Goal: Check status: Check status

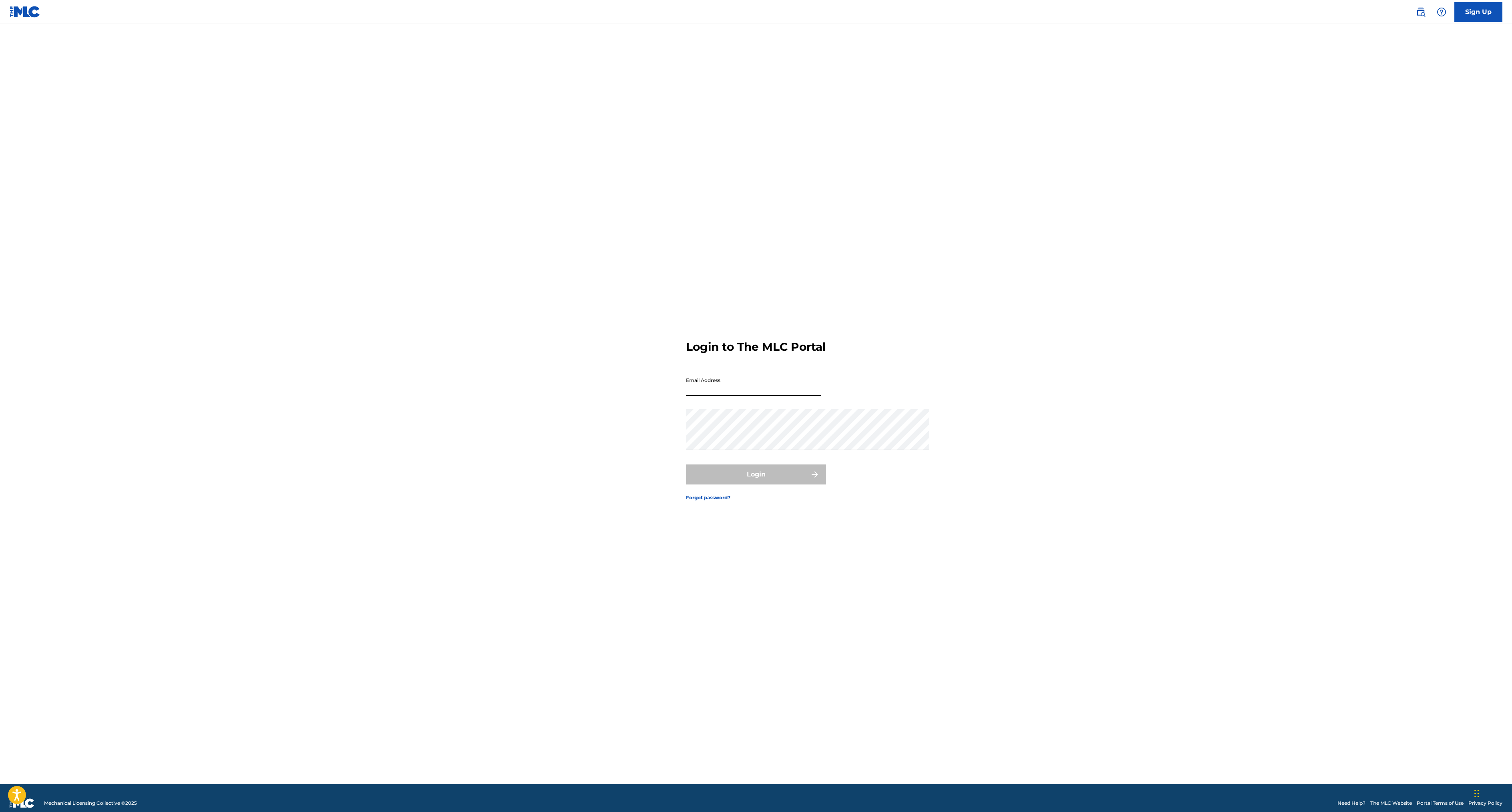
type input "[EMAIL_ADDRESS][DOMAIN_NAME]"
click at [746, 484] on button "Login" at bounding box center [756, 474] width 140 height 20
click at [709, 423] on input "Code" at bounding box center [754, 419] width 135 height 23
type input "187432"
click at [770, 484] on button "Login" at bounding box center [756, 474] width 140 height 20
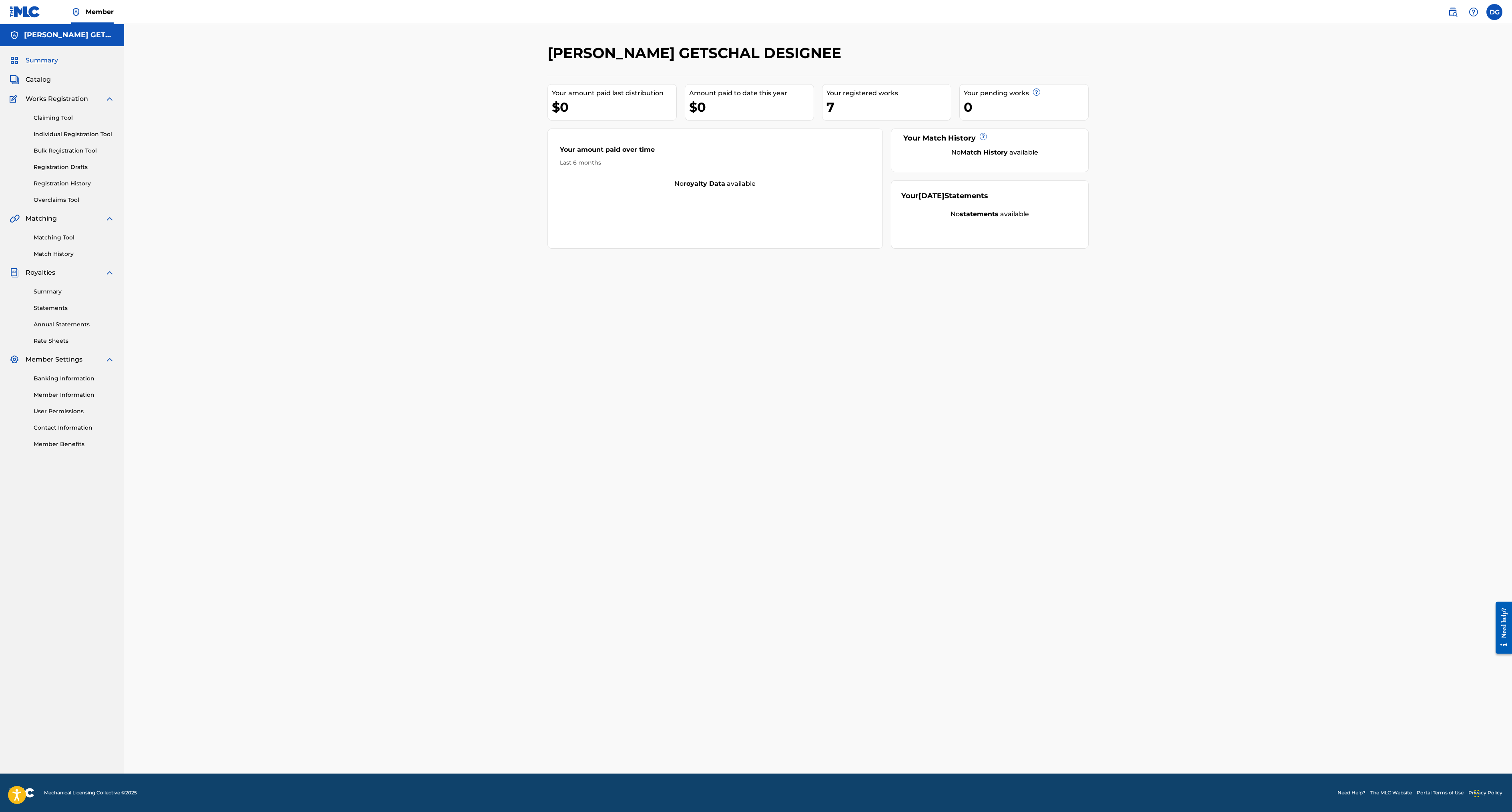
click at [924, 98] on div "Your registered works" at bounding box center [889, 93] width 124 height 9
click at [907, 116] on div "7" at bounding box center [889, 107] width 124 height 18
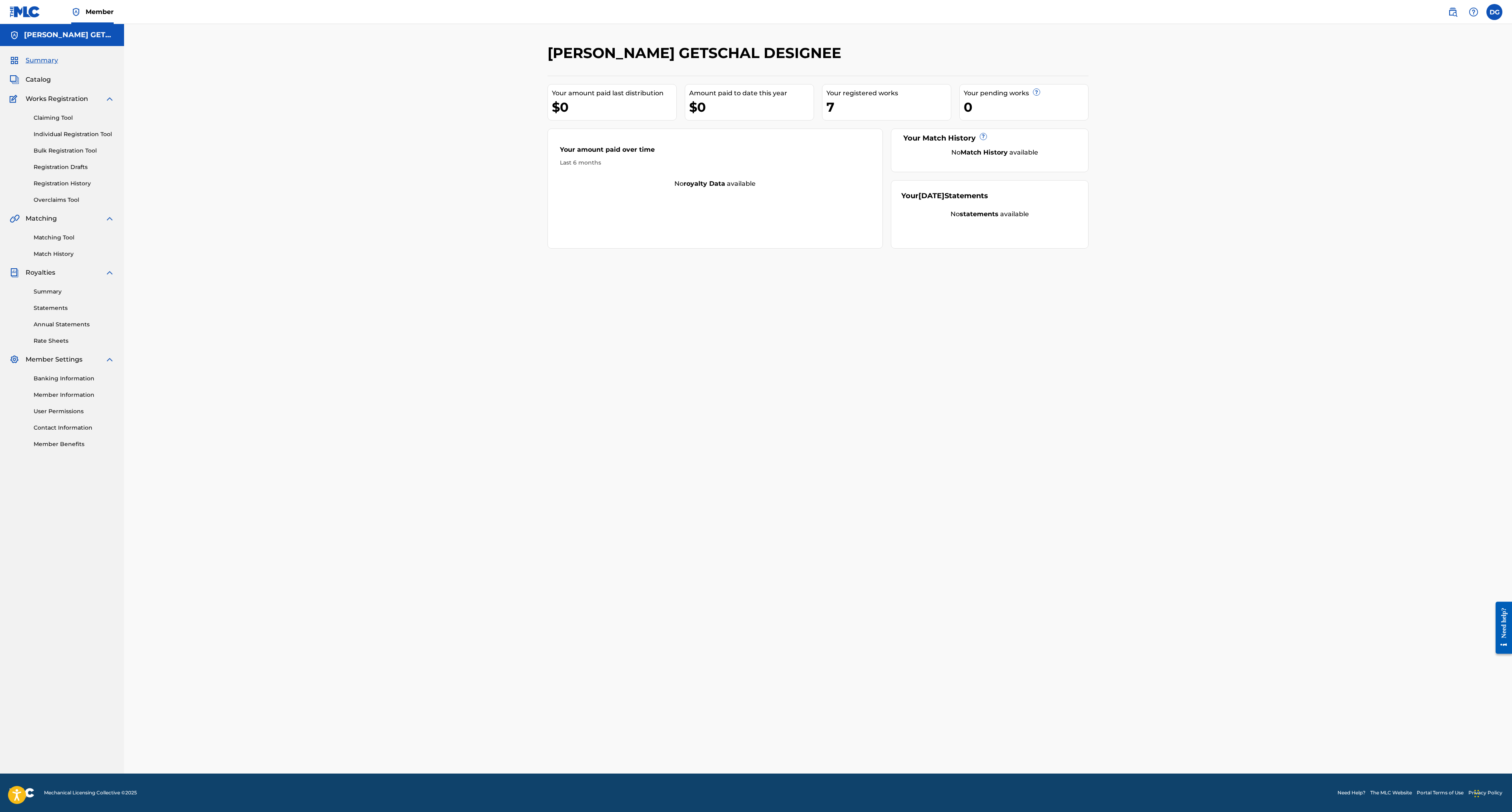
click at [96, 188] on link "Registration History" at bounding box center [74, 183] width 81 height 8
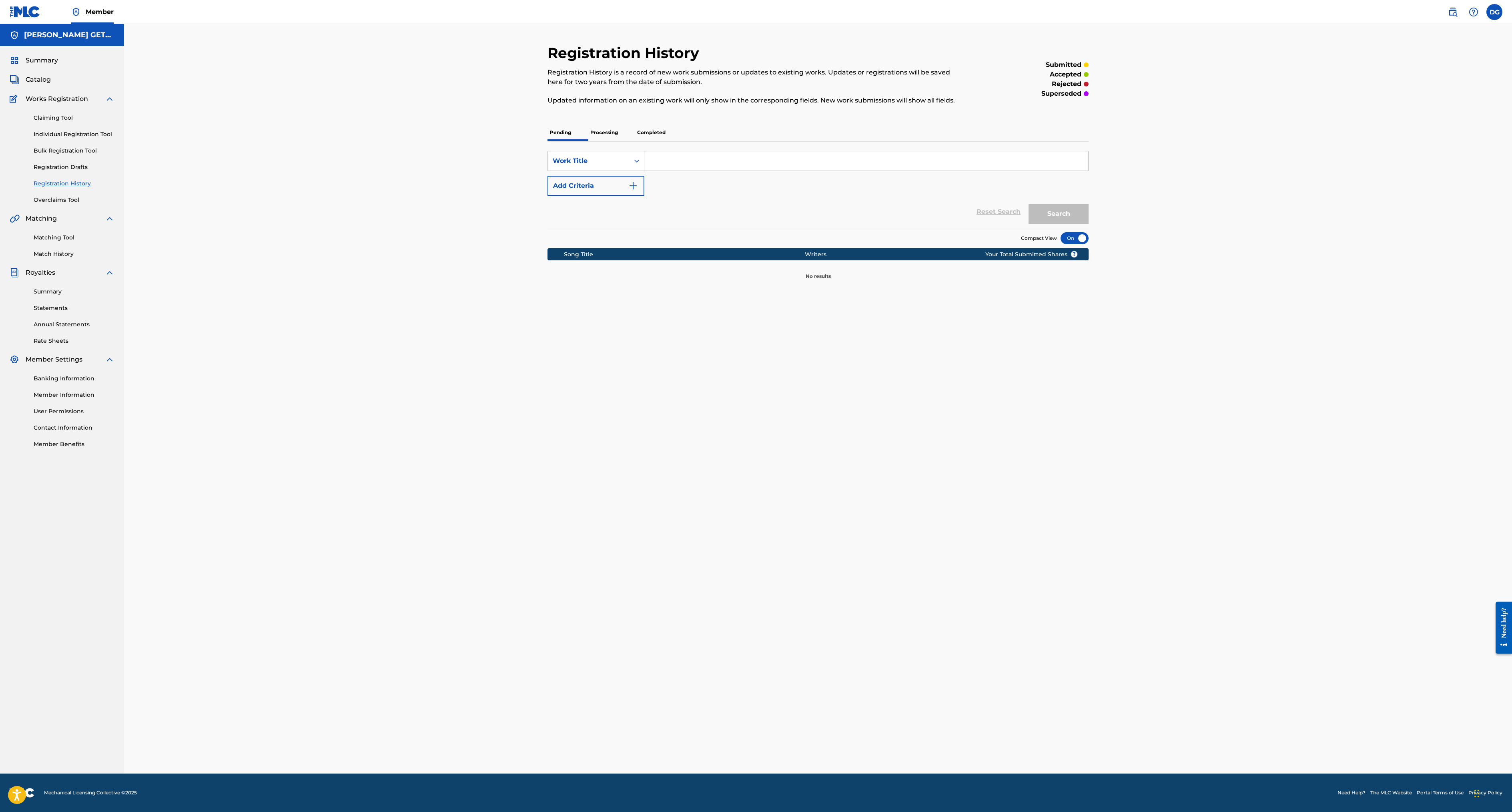
click at [588, 141] on p "Processing" at bounding box center [604, 132] width 32 height 17
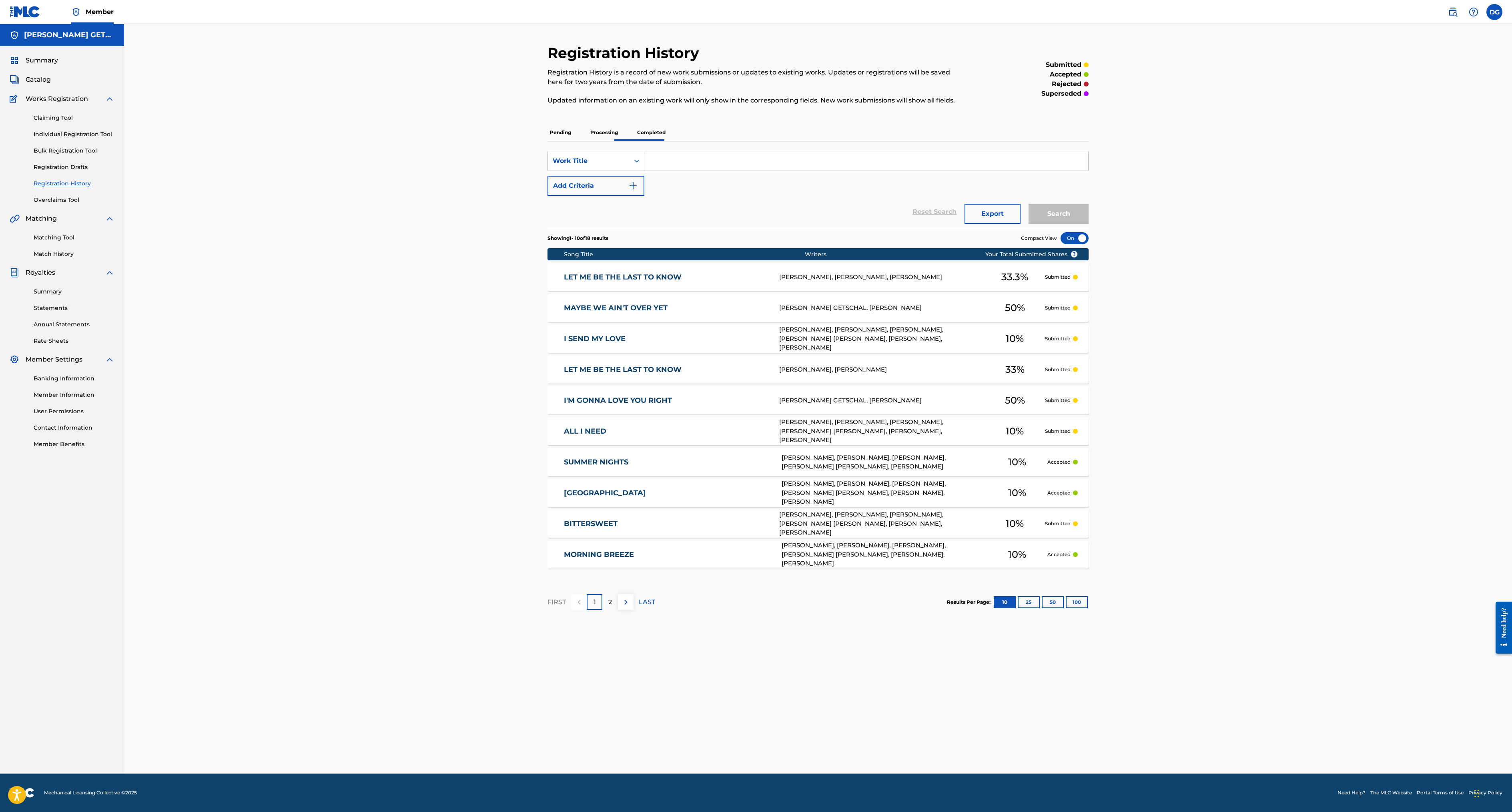
scroll to position [6, 0]
click at [1040, 608] on button "25" at bounding box center [1029, 602] width 22 height 12
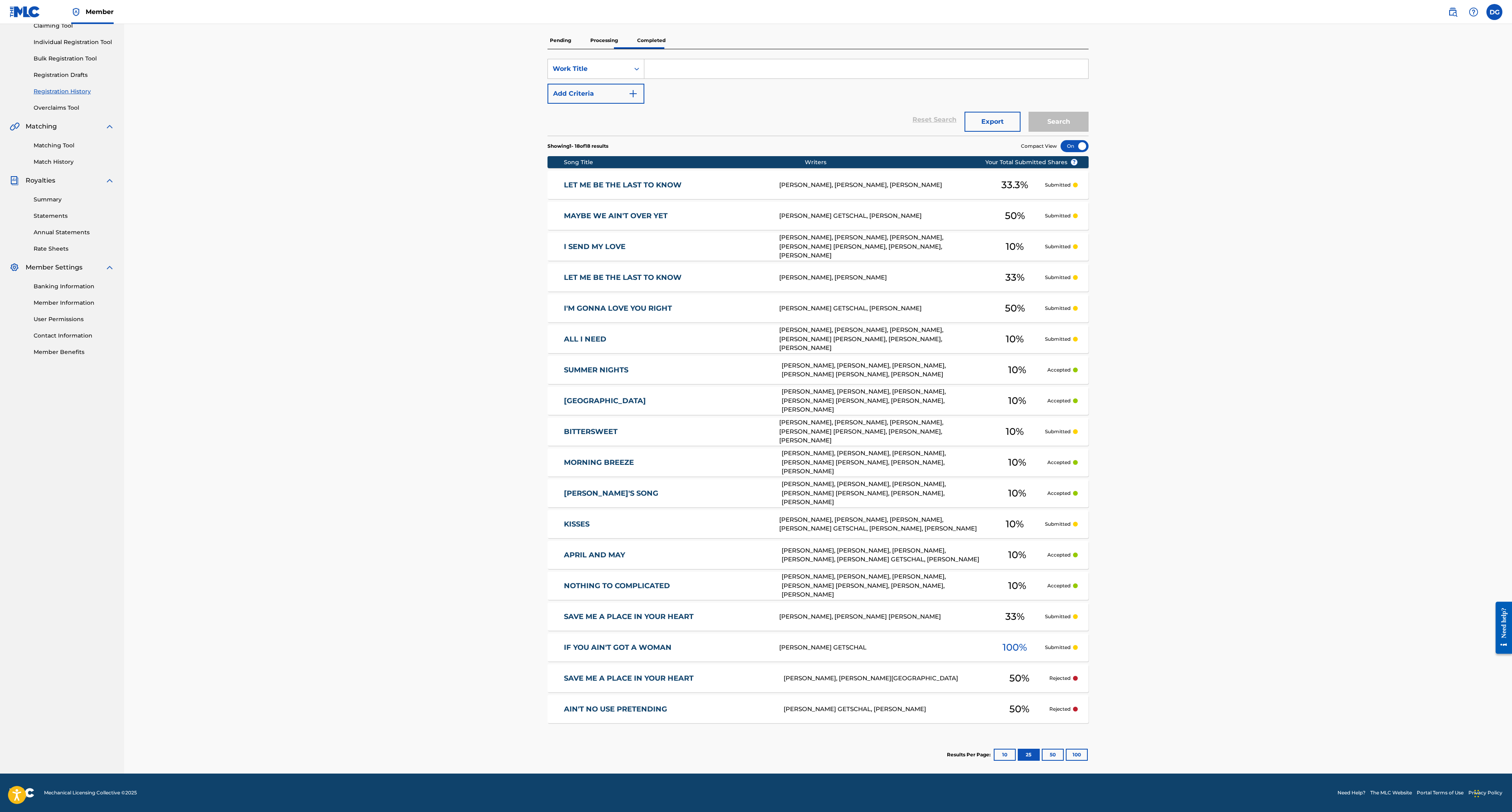
scroll to position [0, 0]
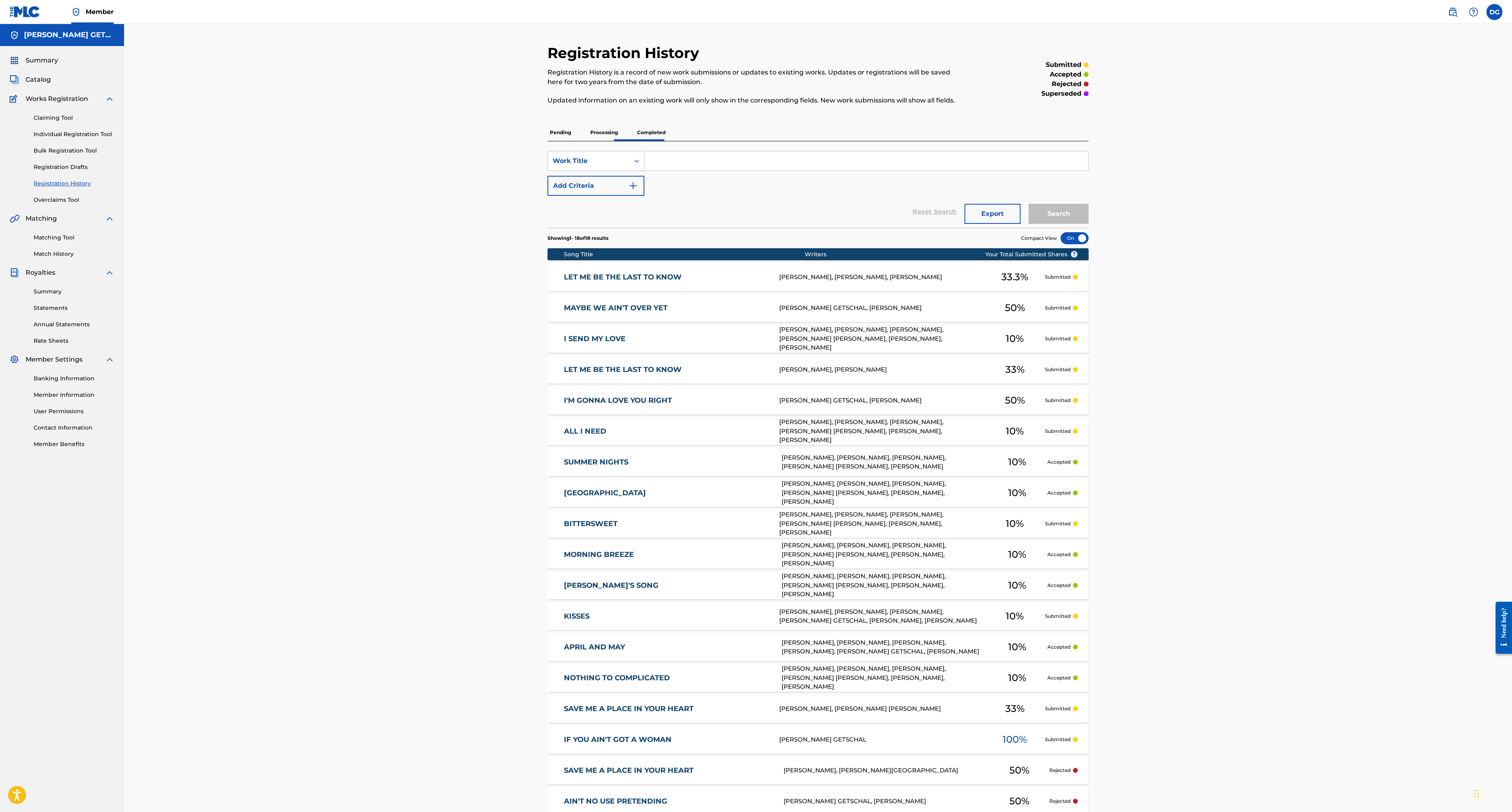
click at [635, 141] on p "Completed" at bounding box center [651, 132] width 33 height 17
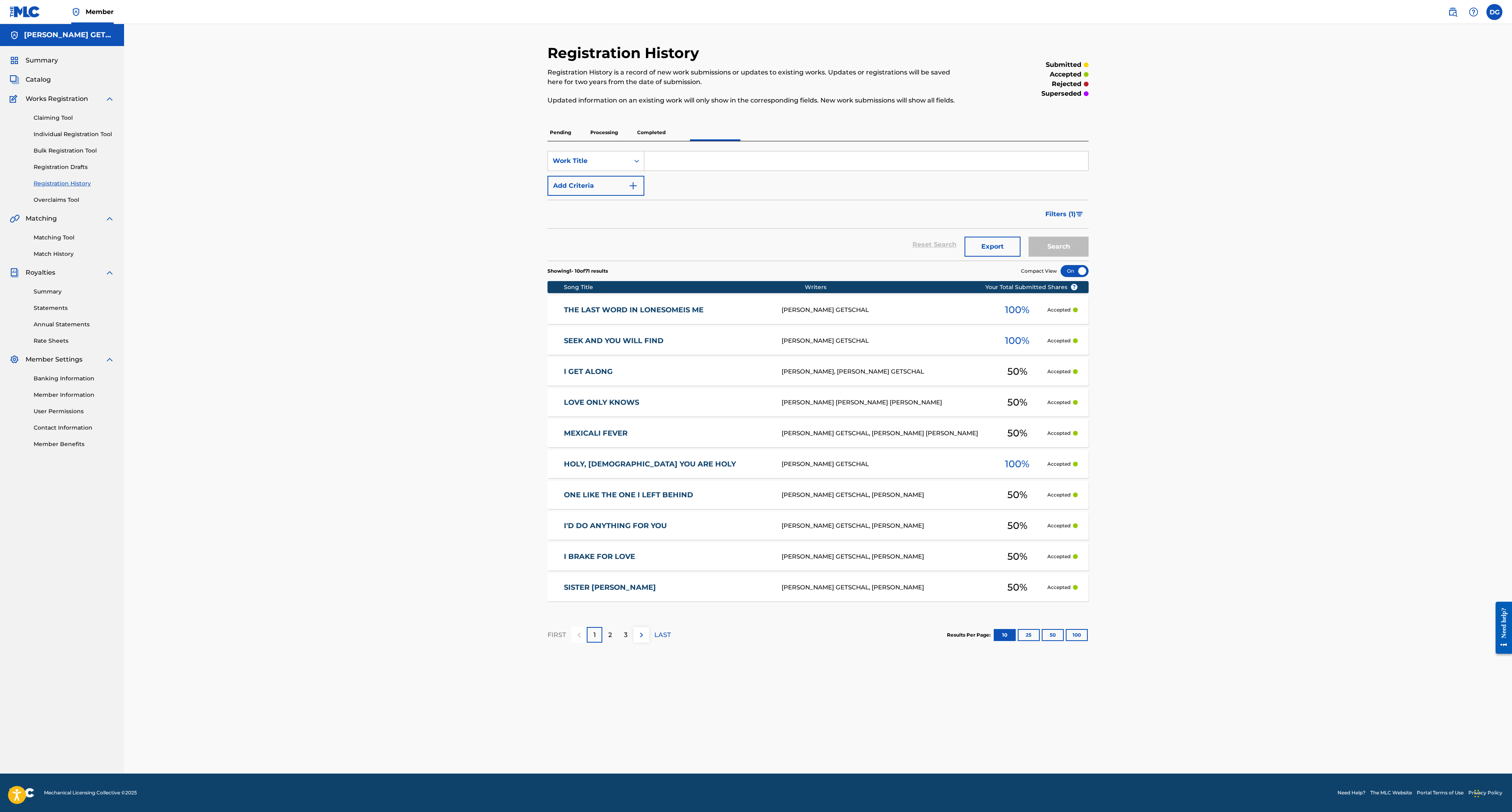
scroll to position [120, 0]
click at [1088, 641] on button "100" at bounding box center [1077, 635] width 22 height 12
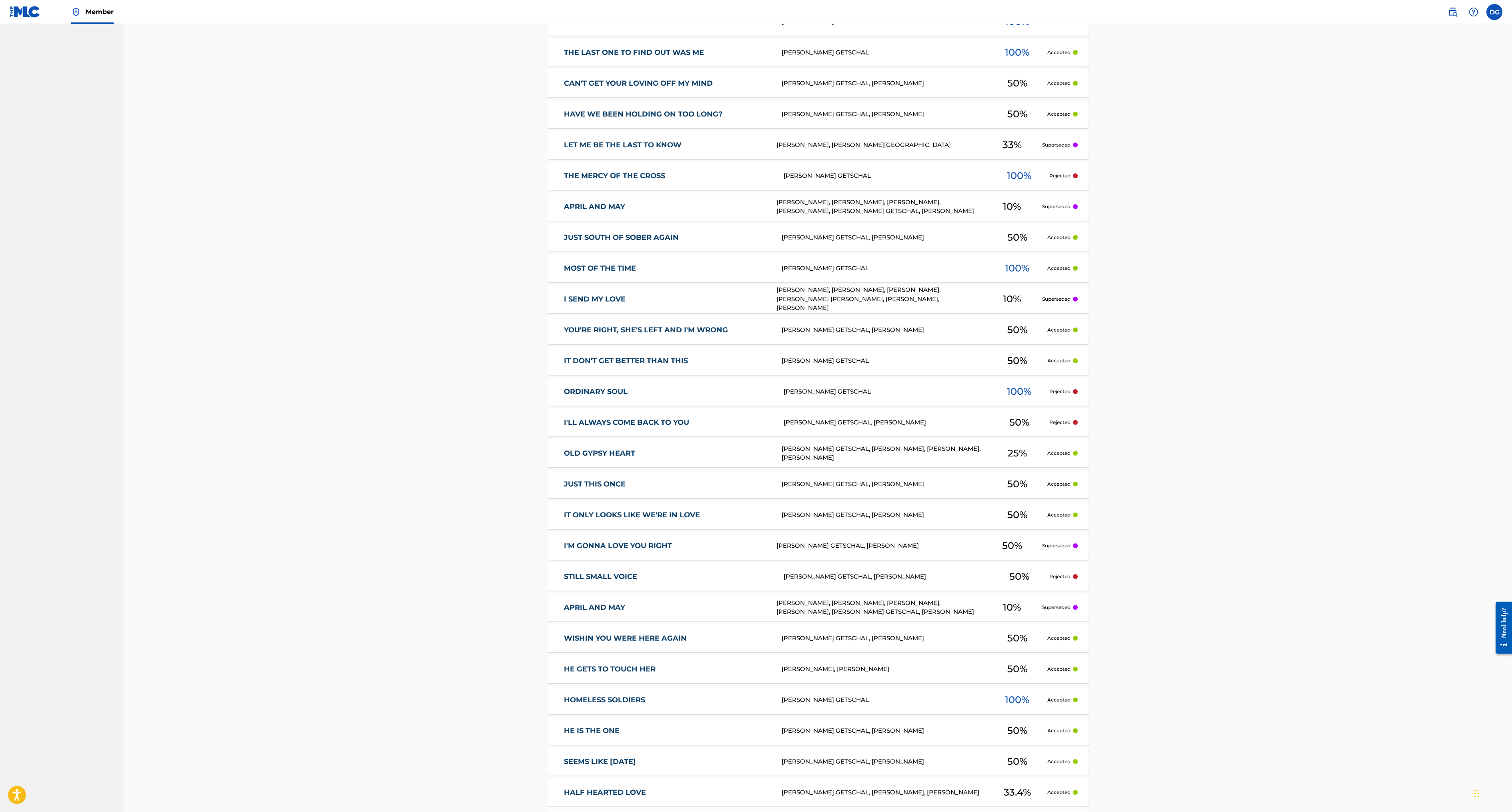
scroll to position [1994, 0]
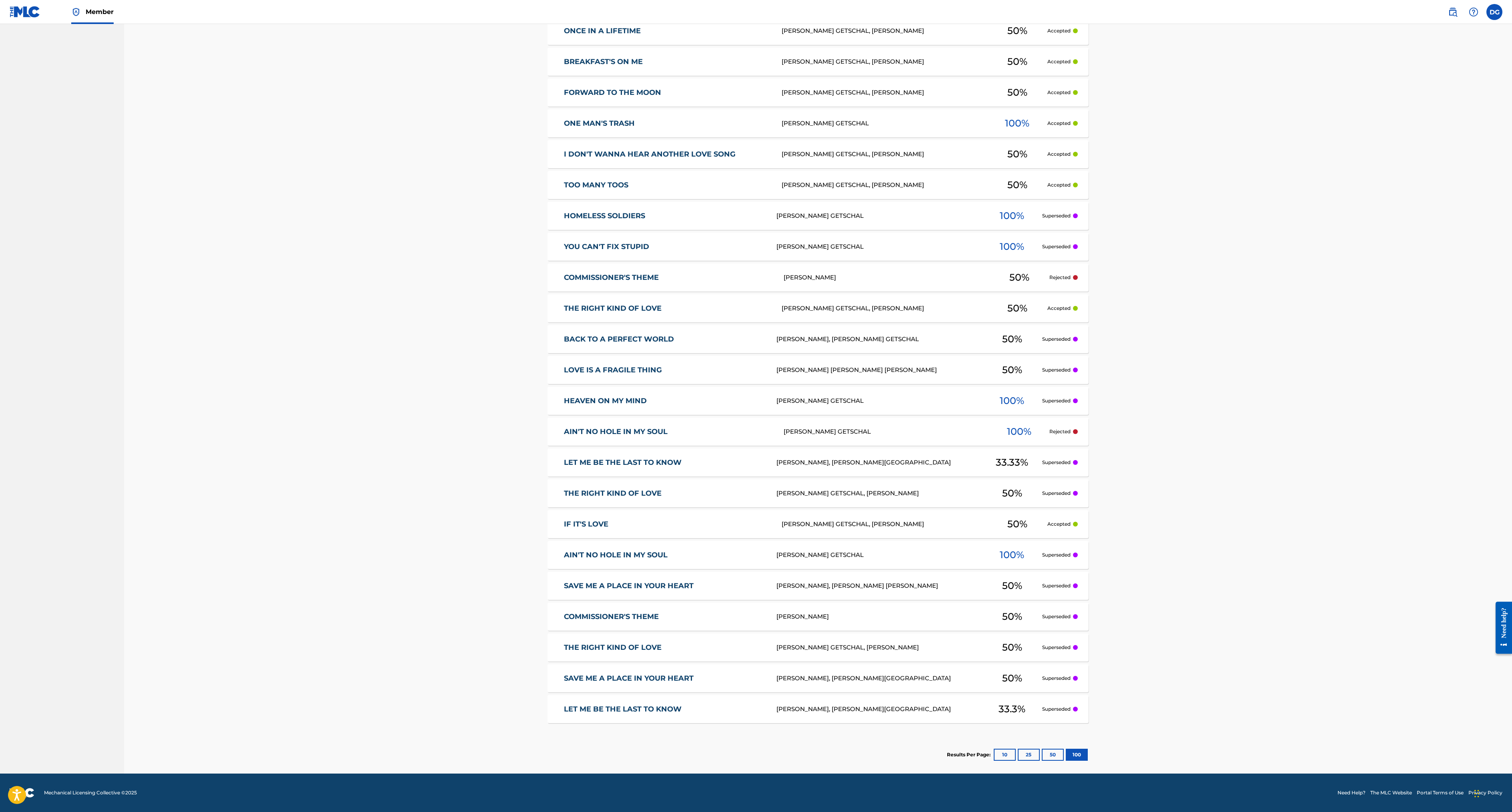
click at [1031, 424] on span "100 %" at bounding box center [1020, 432] width 25 height 15
